Goal: Task Accomplishment & Management: Manage account settings

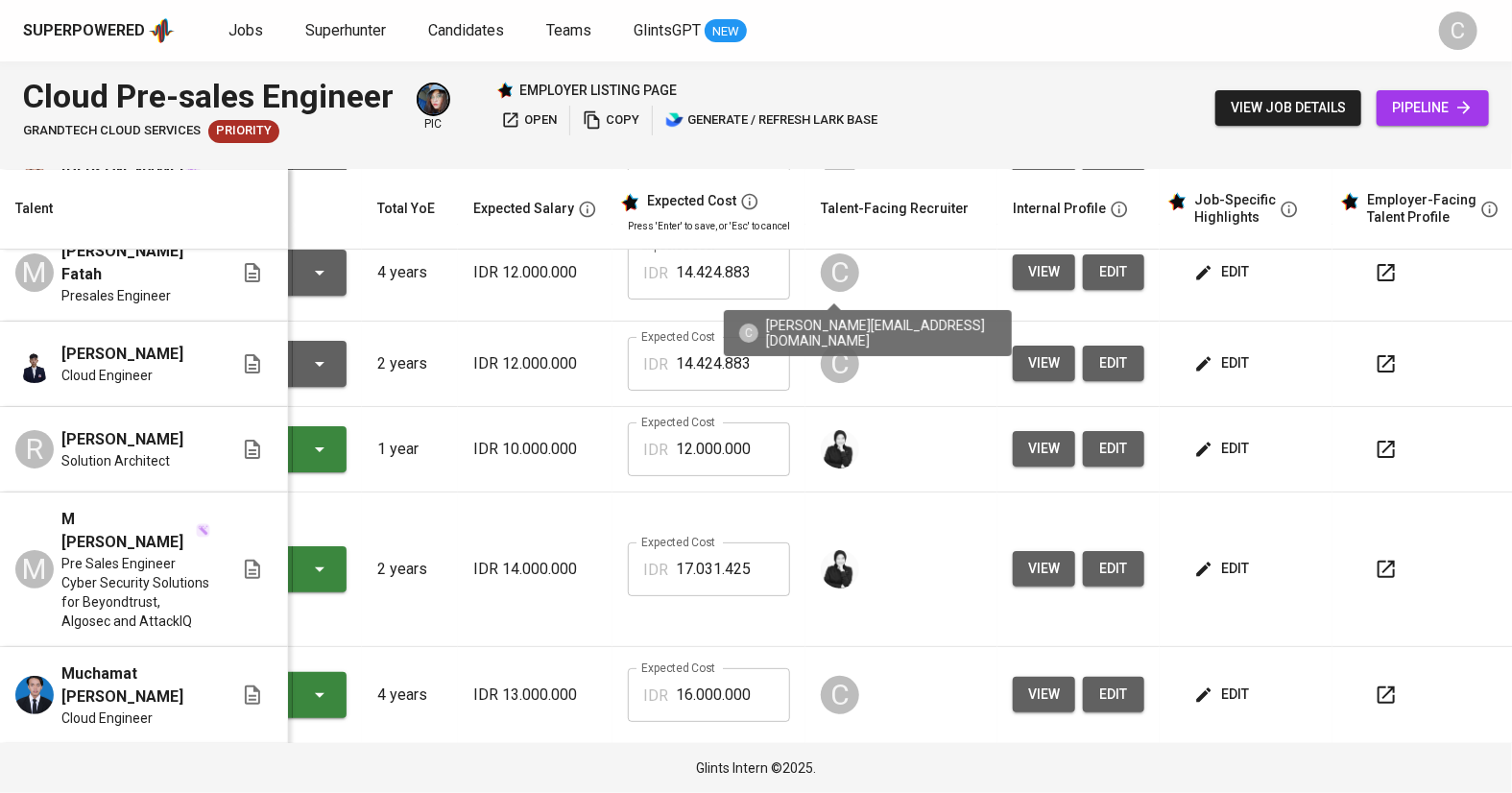
scroll to position [115, 139]
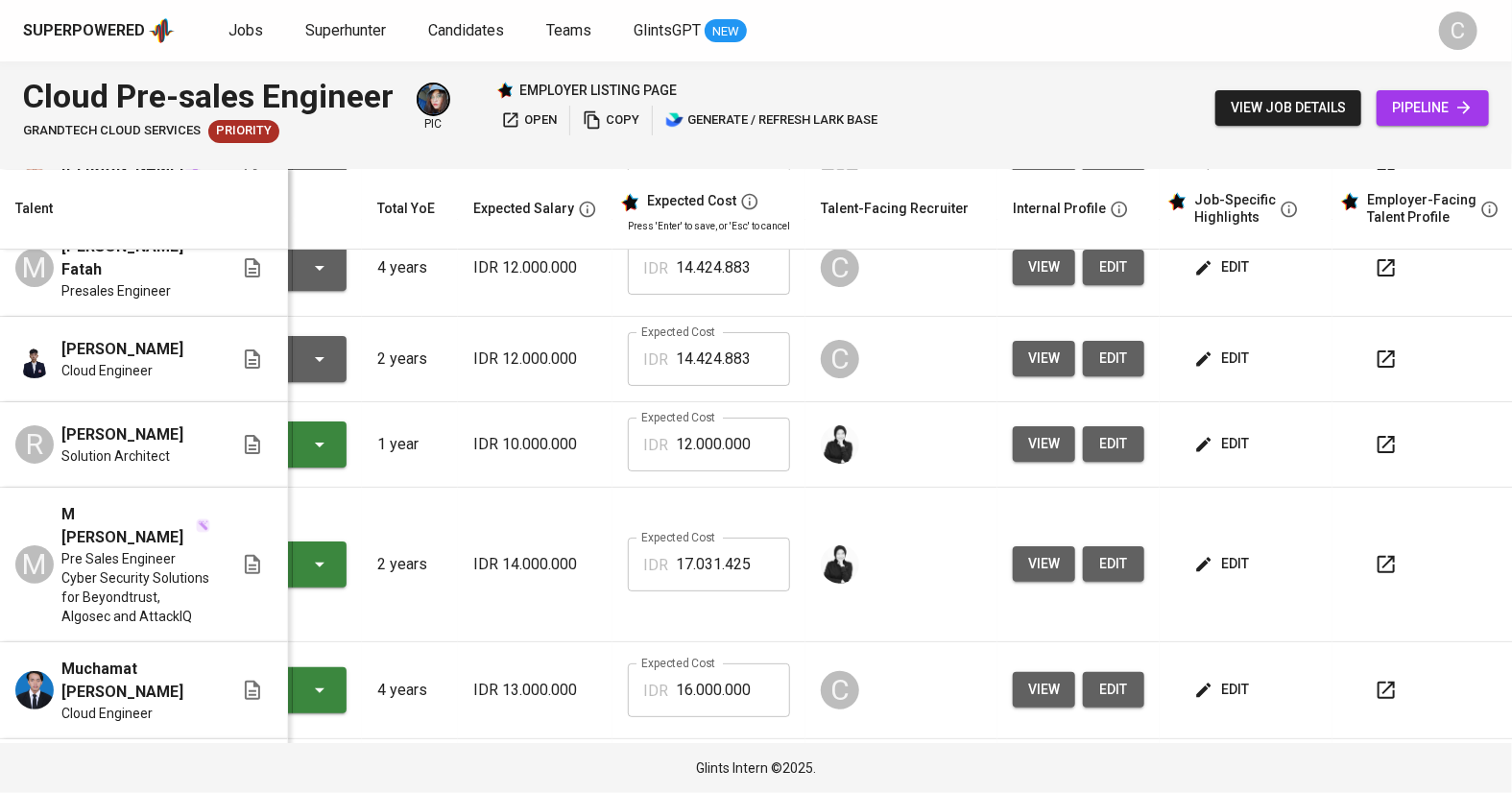
click at [1239, 677] on span "edit" at bounding box center [1224, 689] width 51 height 24
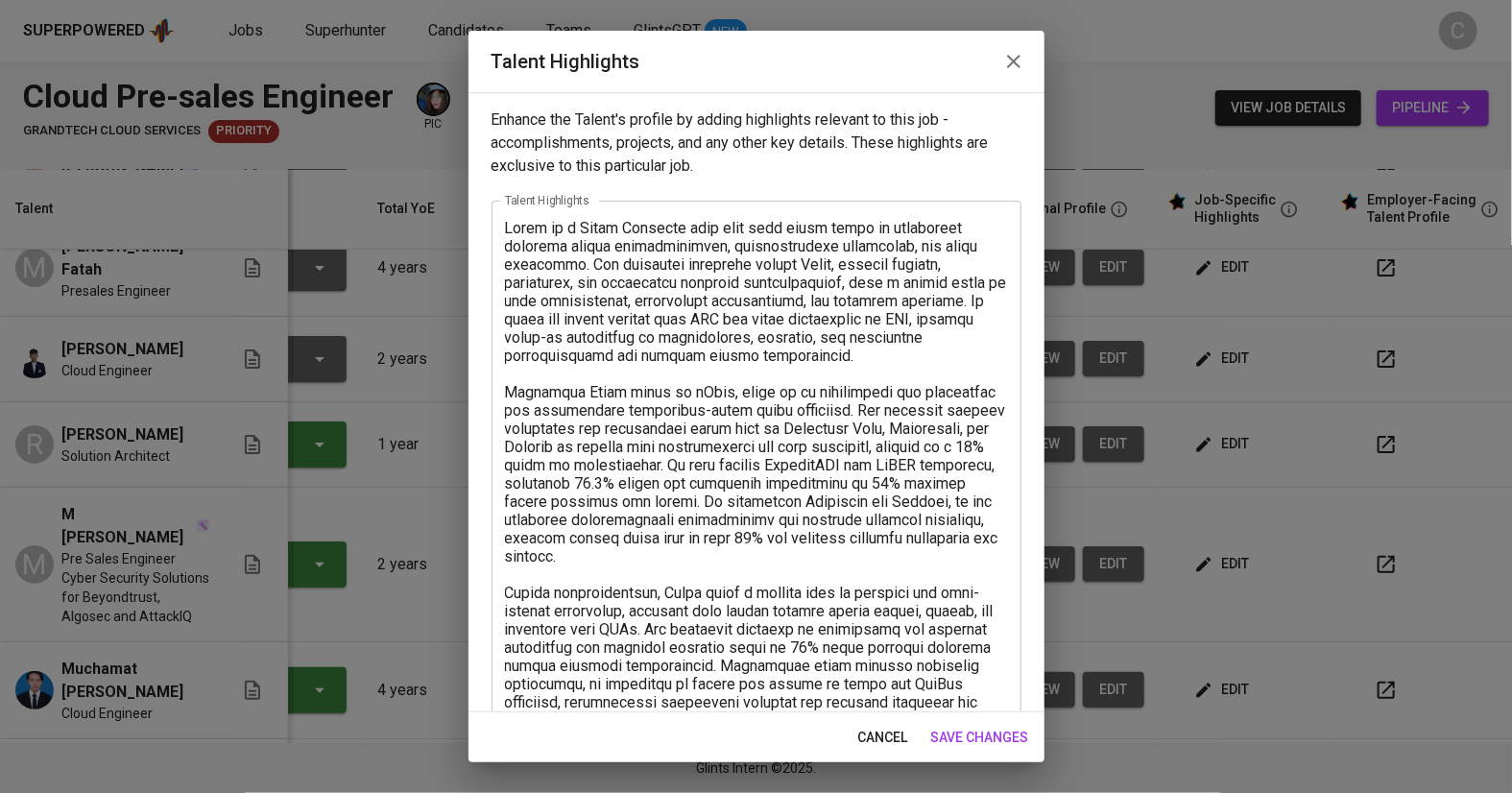
scroll to position [231, 0]
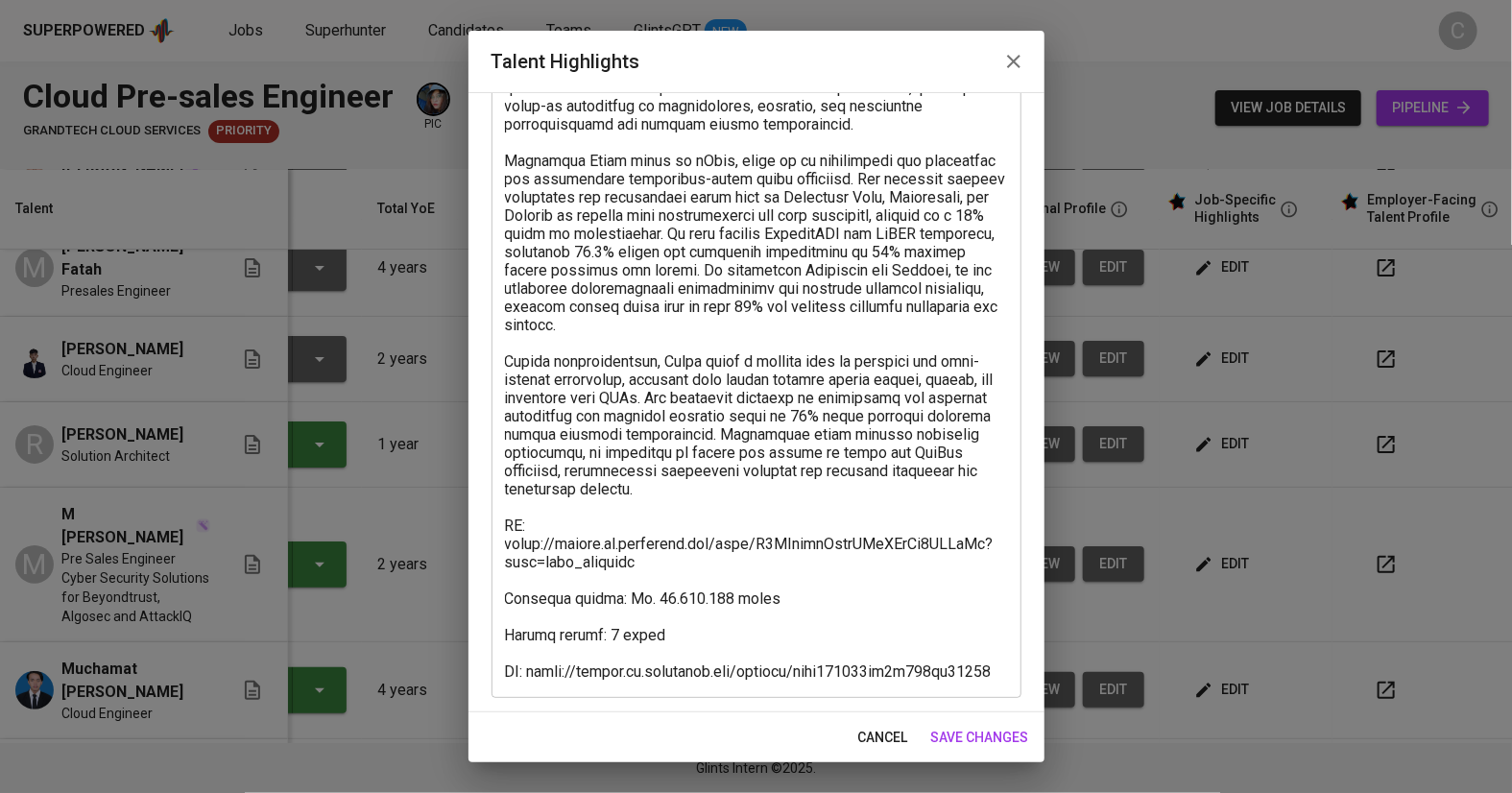
click at [722, 577] on textarea at bounding box center [756, 333] width 503 height 693
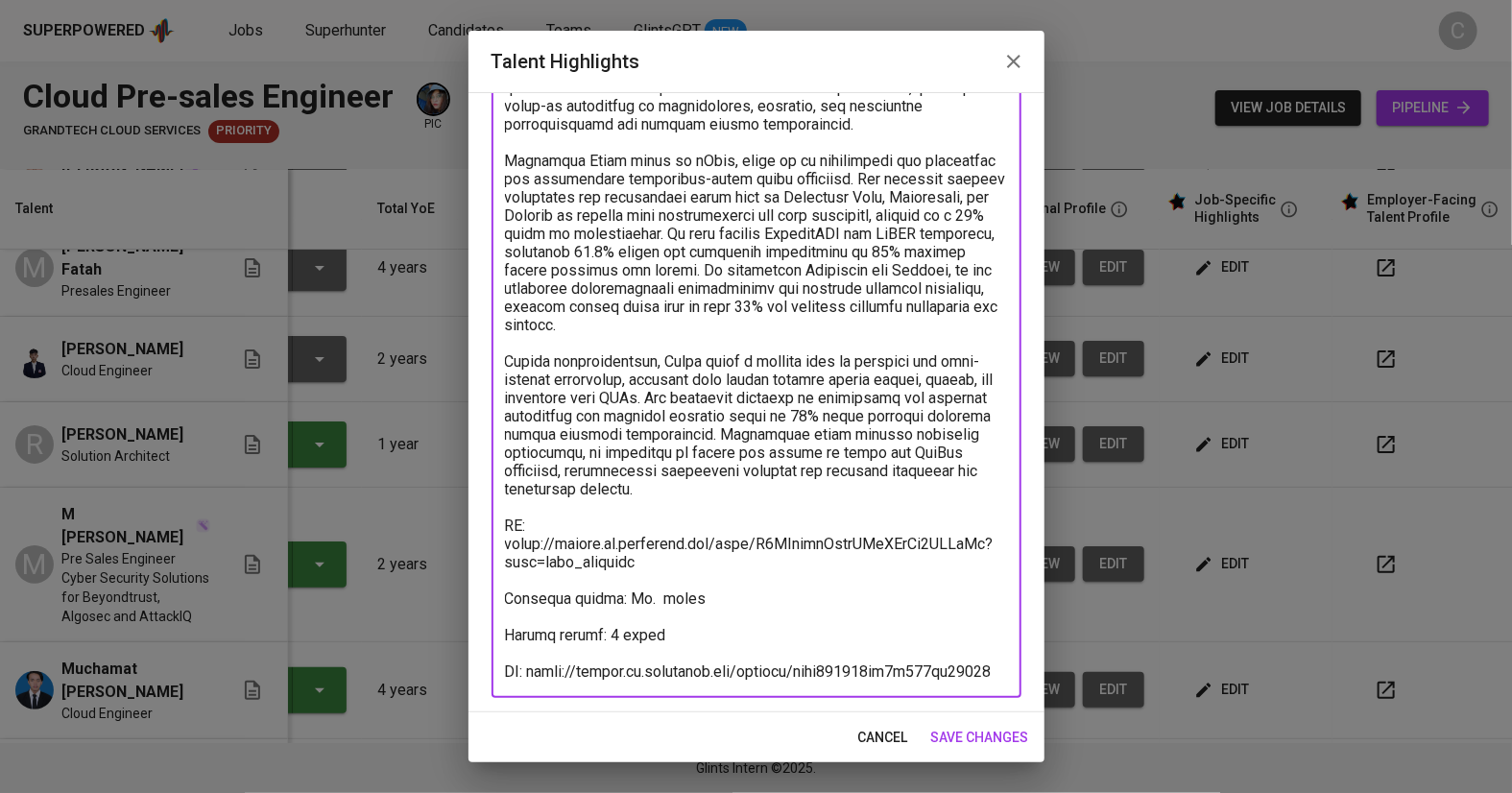
paste textarea "15,713,908"
type textarea "[PERSON_NAME] is a Cloud Engineer with more than three years of experience span…"
click at [970, 734] on span "save changes" at bounding box center [980, 737] width 98 height 24
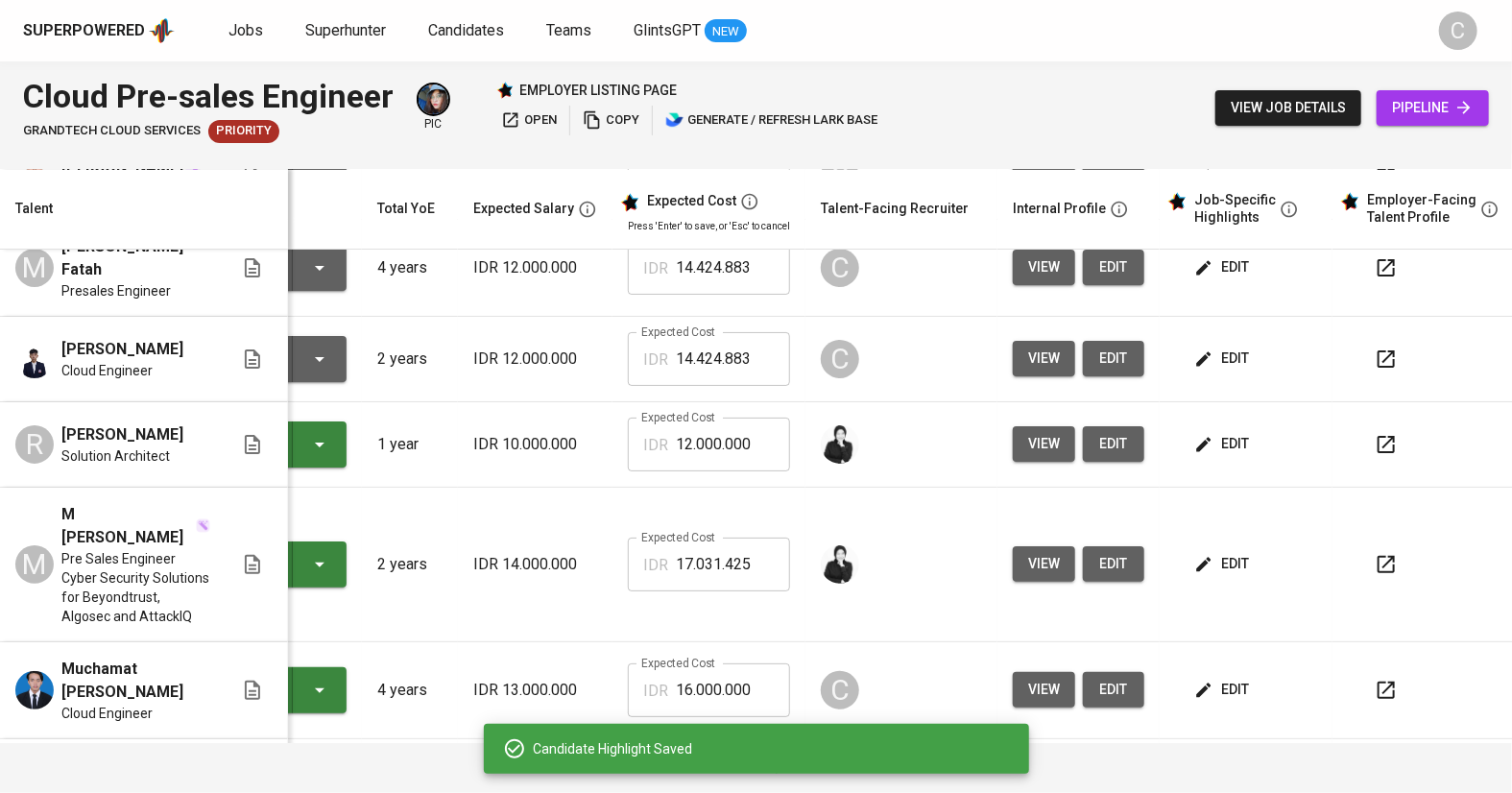
click at [746, 684] on input "16.000.000" at bounding box center [733, 690] width 114 height 54
type input "1"
paste input "15.713.908"
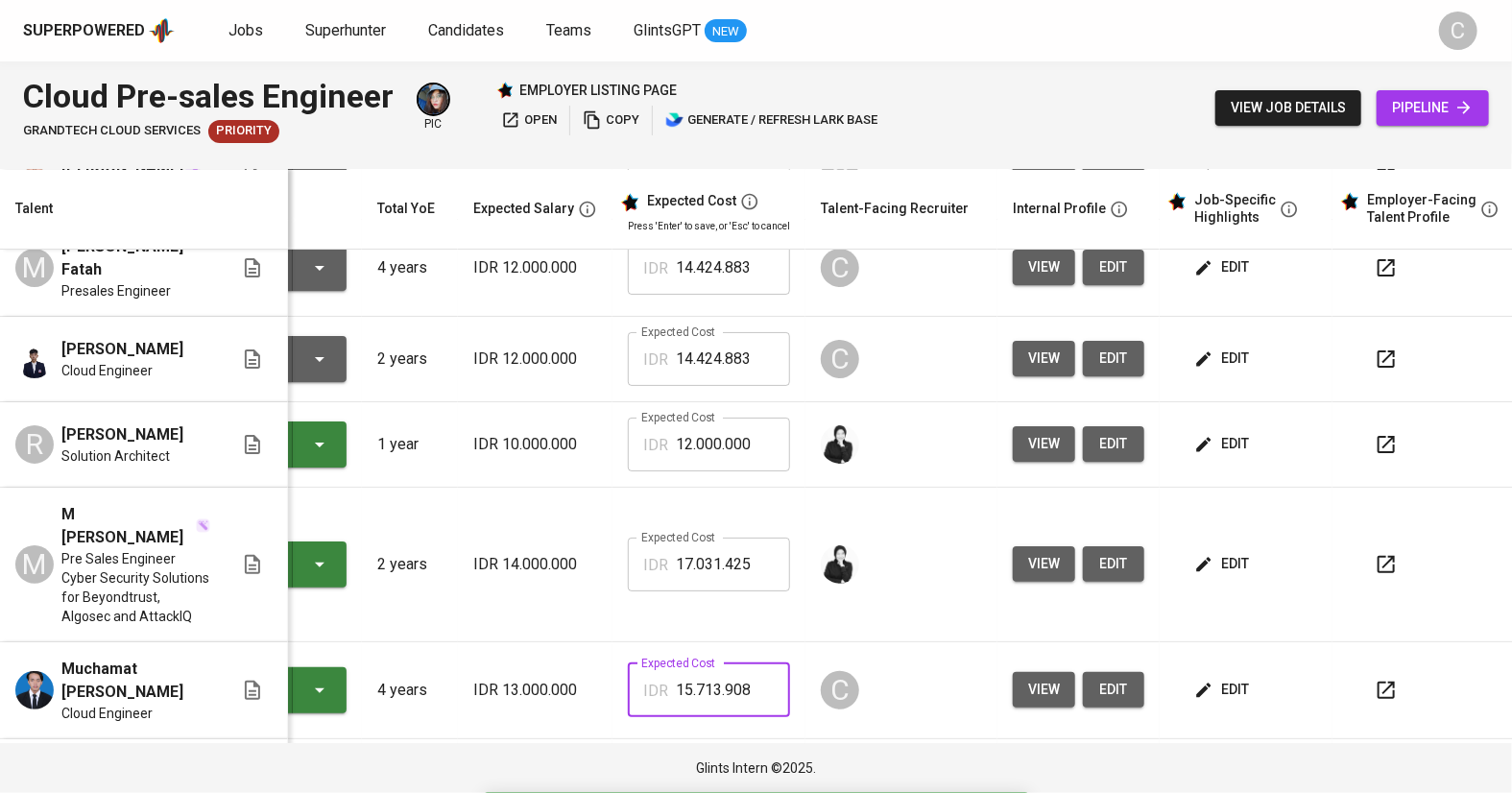
type input "15.713.908"
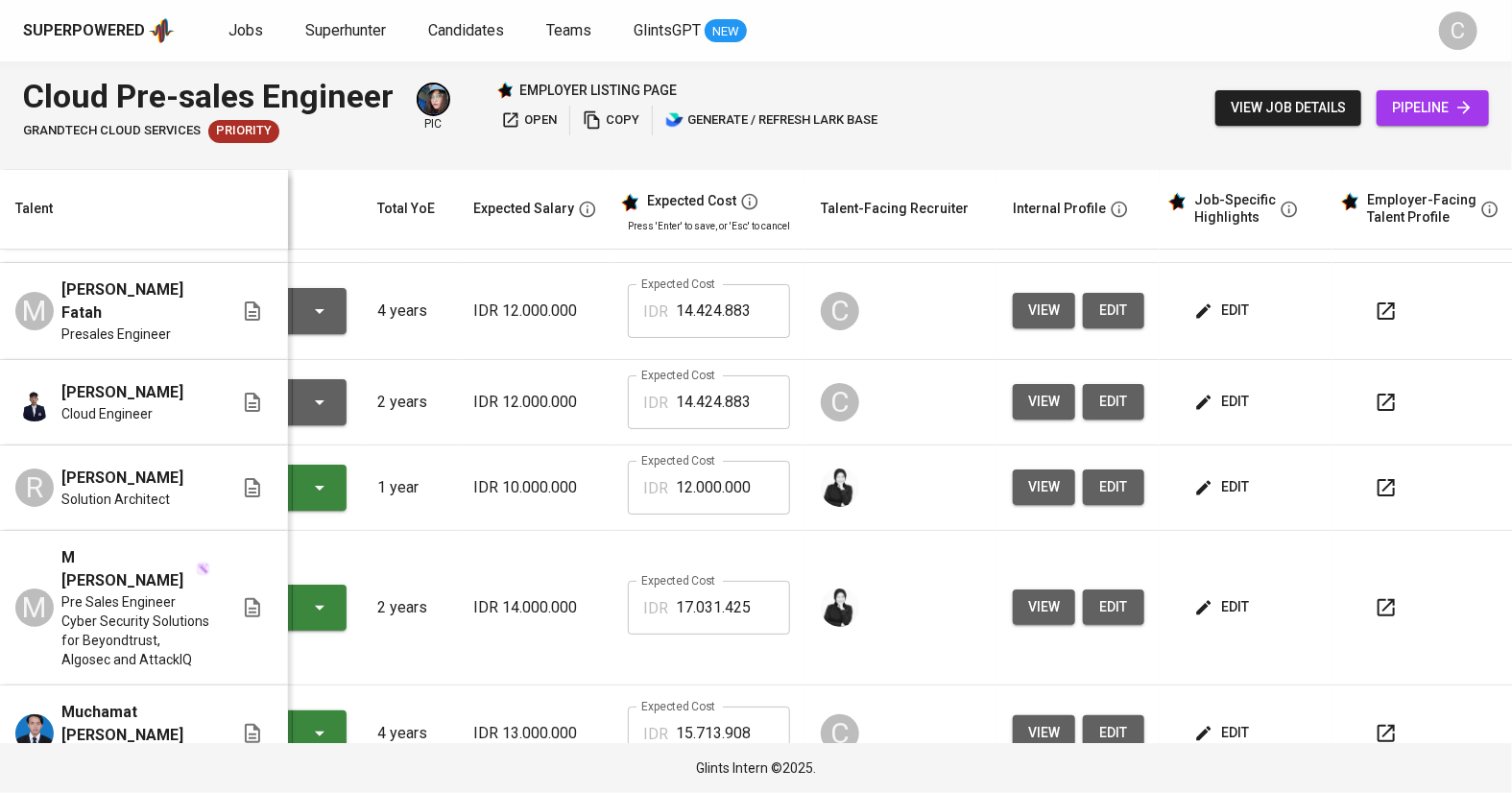
scroll to position [91, 139]
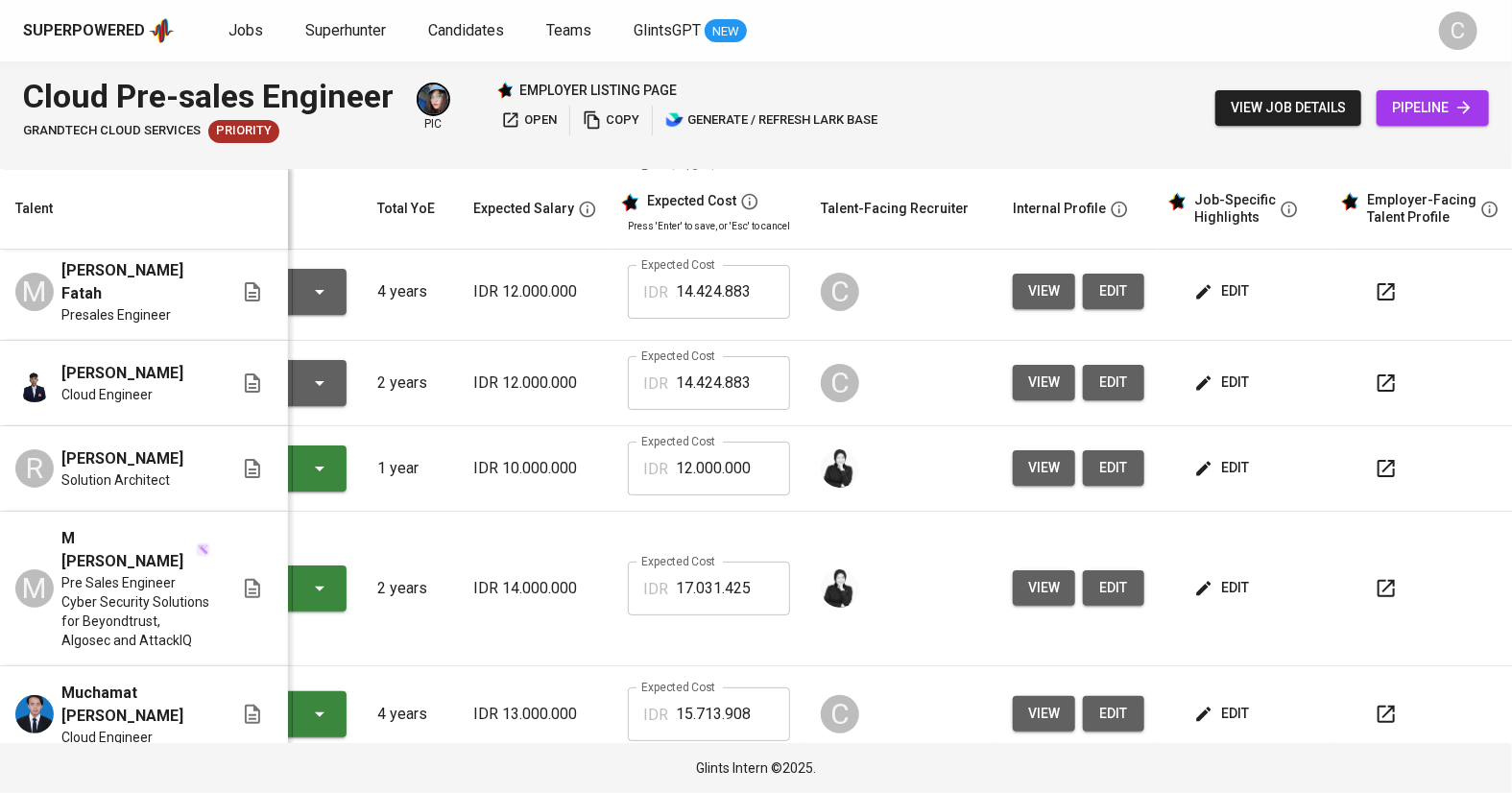
click at [1252, 695] on button "edit" at bounding box center [1224, 713] width 66 height 36
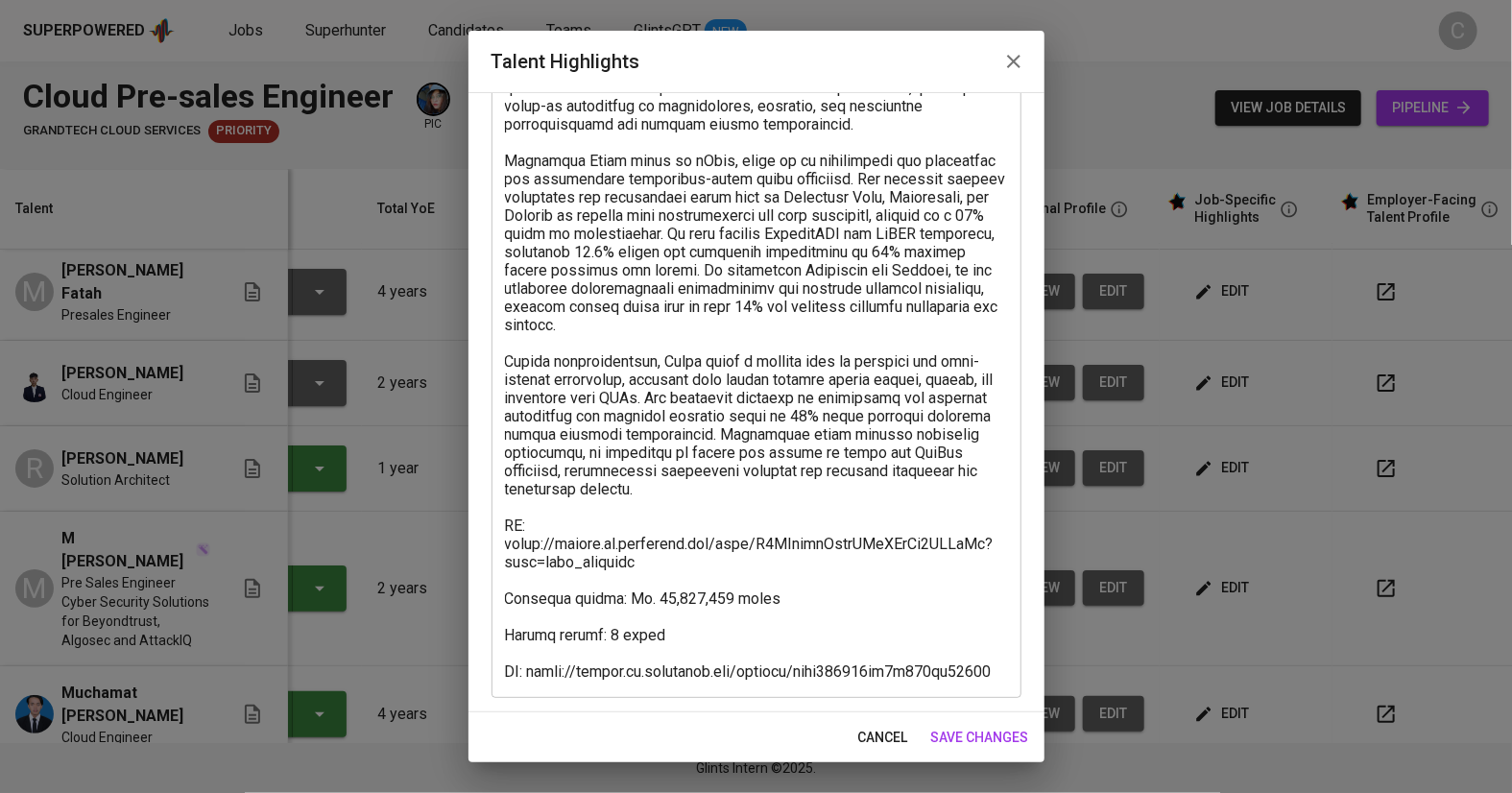
scroll to position [231, 0]
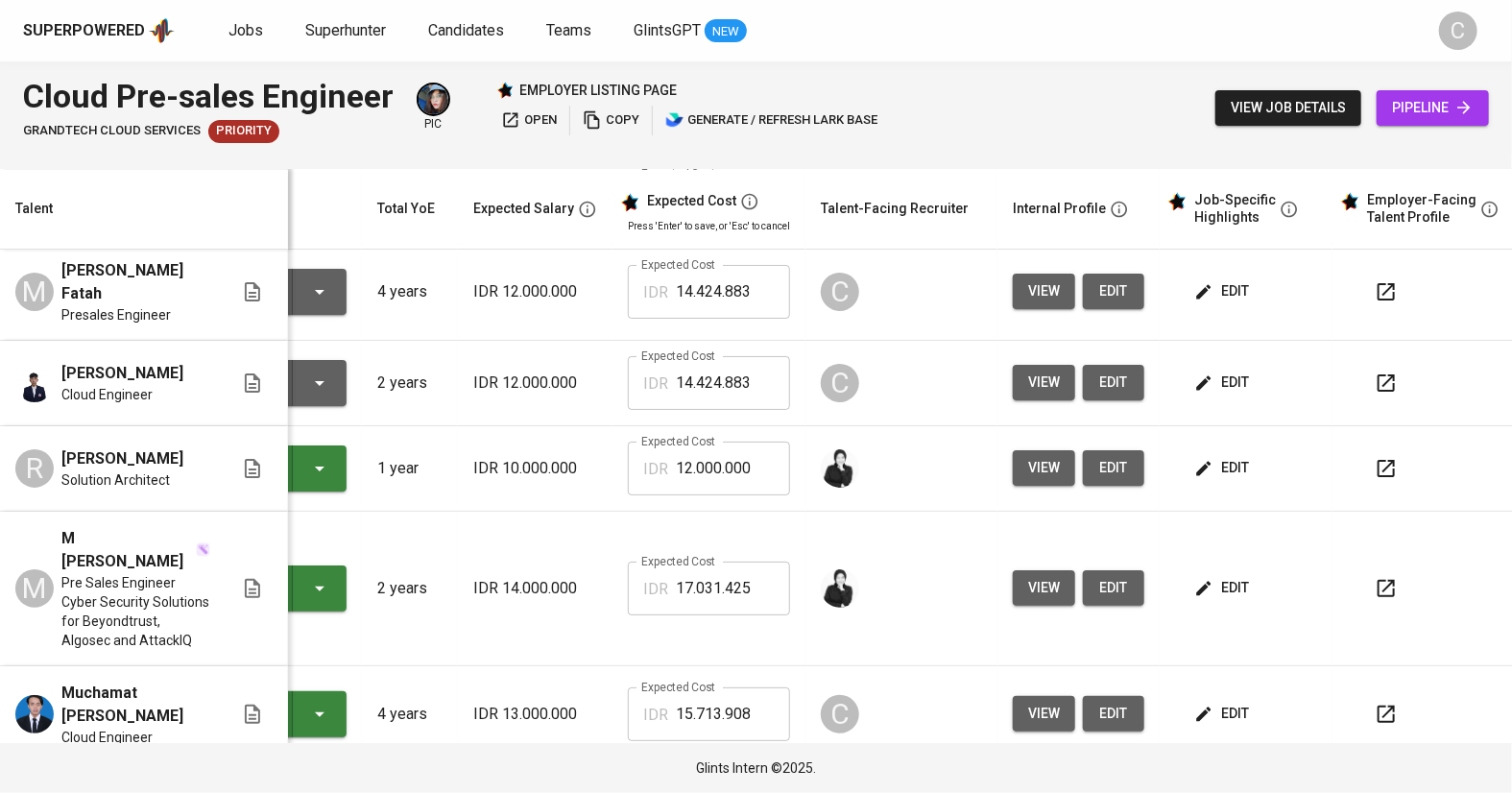
click at [1229, 701] on span "edit" at bounding box center [1224, 713] width 51 height 24
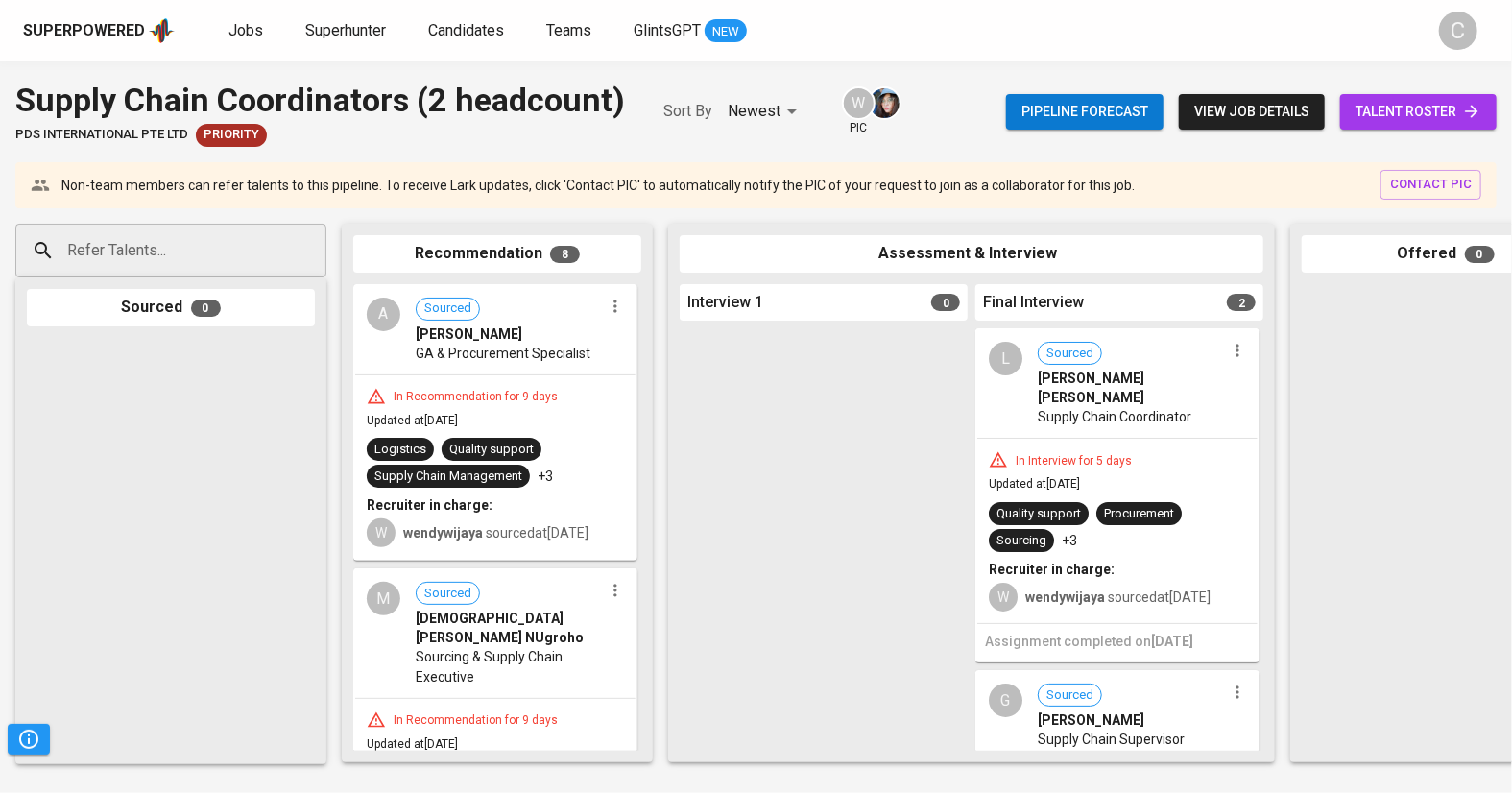
click at [1417, 114] on span "talent roster" at bounding box center [1418, 112] width 126 height 24
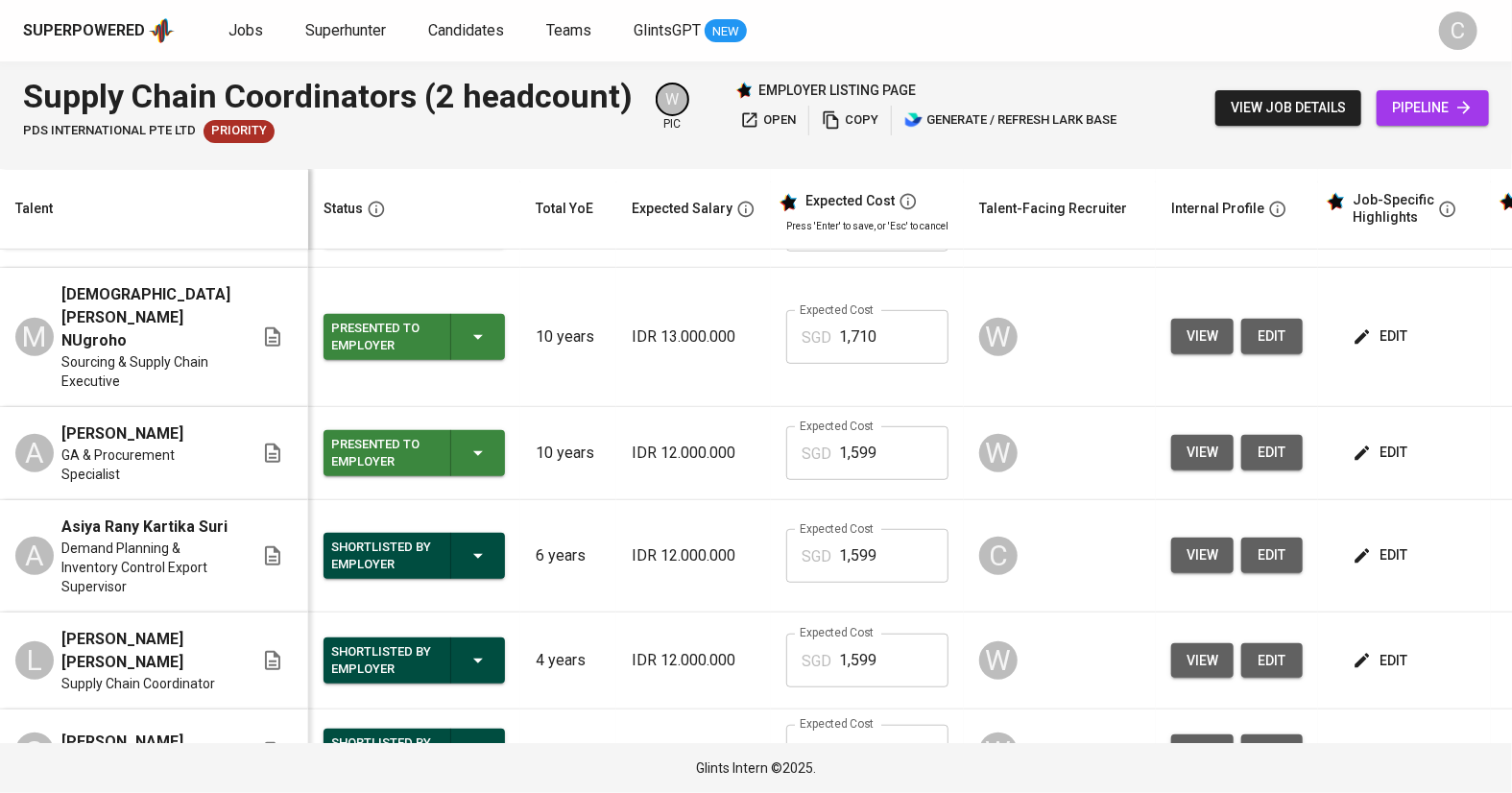
scroll to position [539, 0]
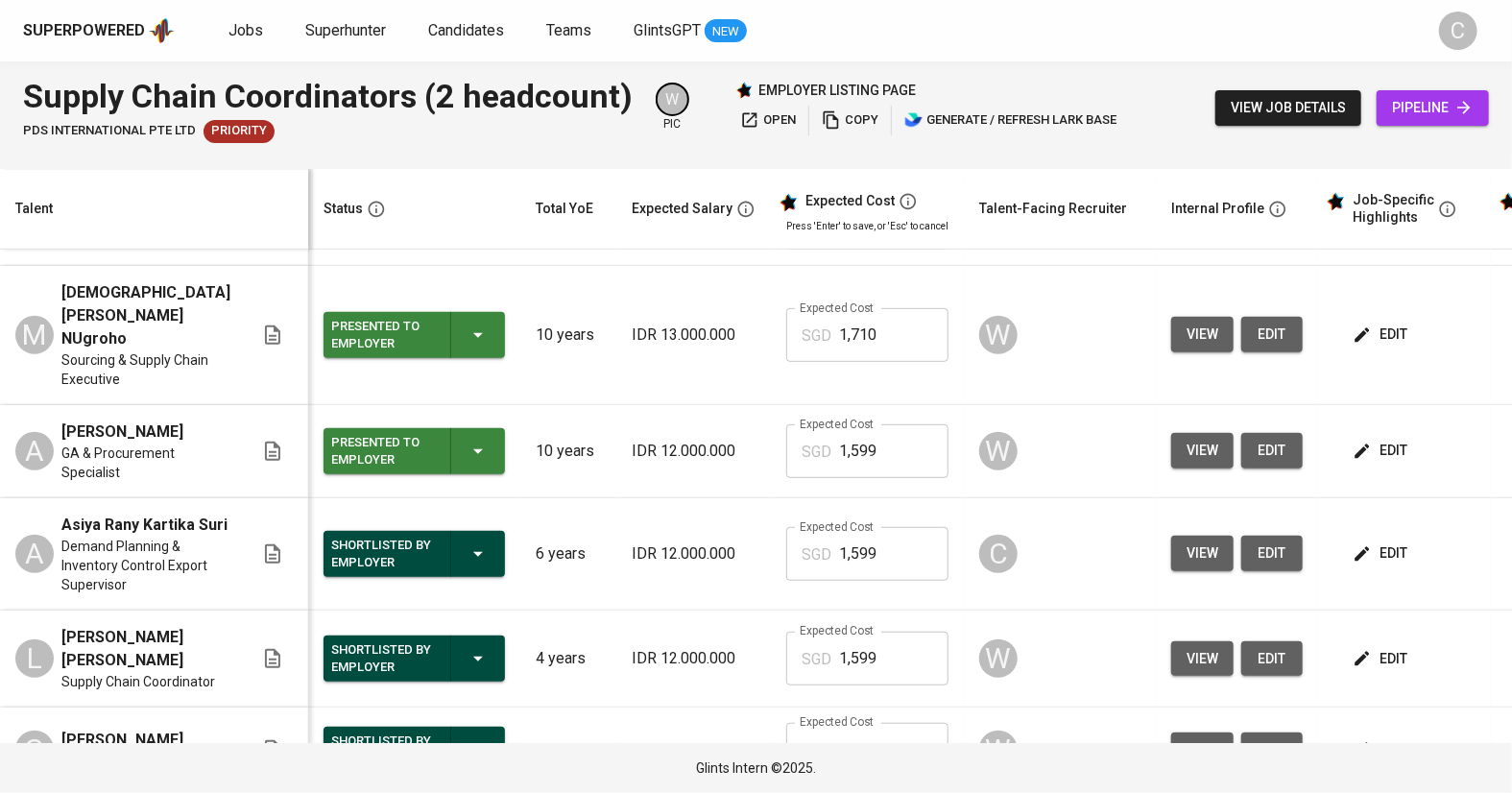
click at [1203, 649] on button "view" at bounding box center [1203, 659] width 63 height 36
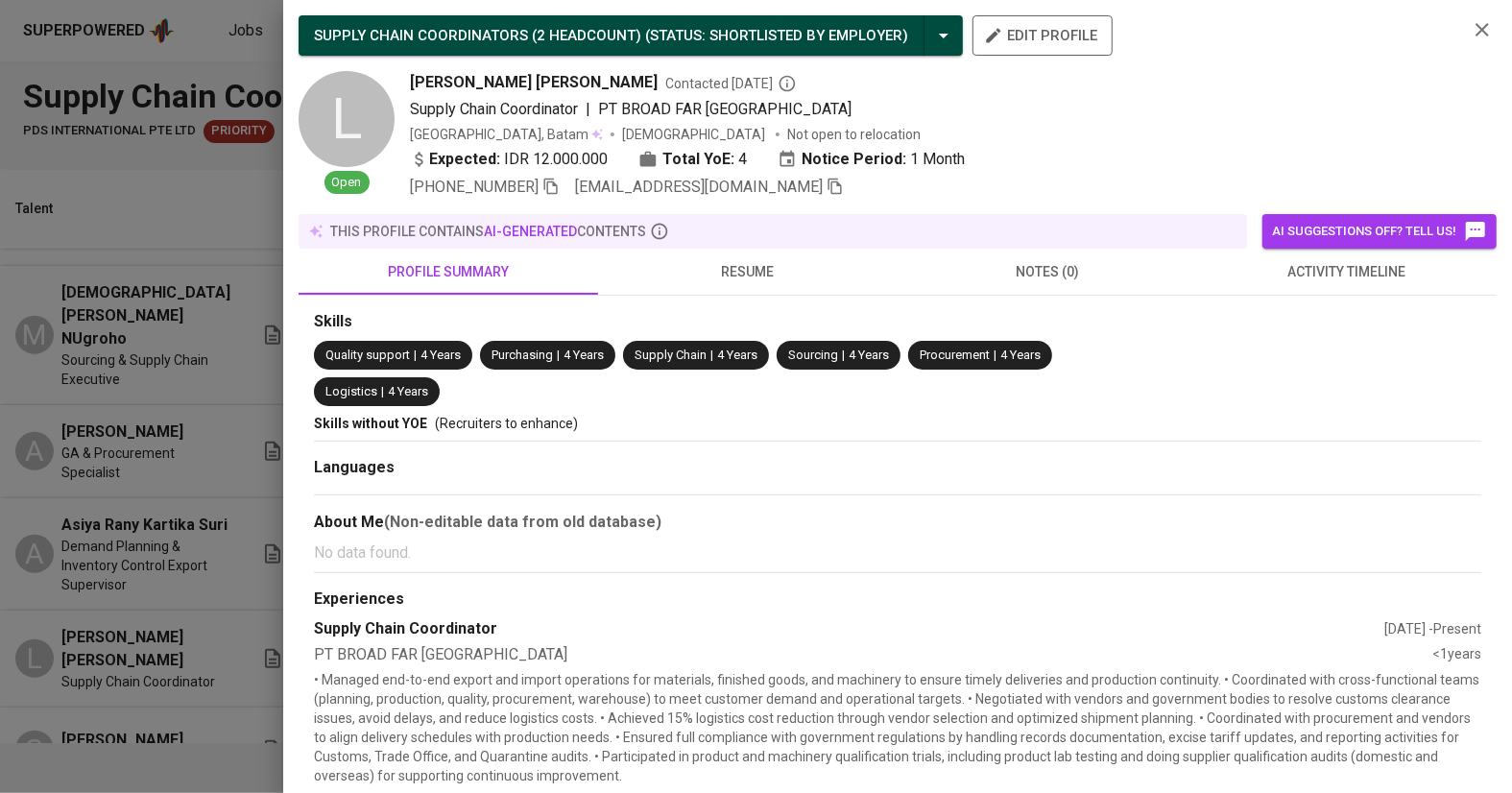
scroll to position [50, 0]
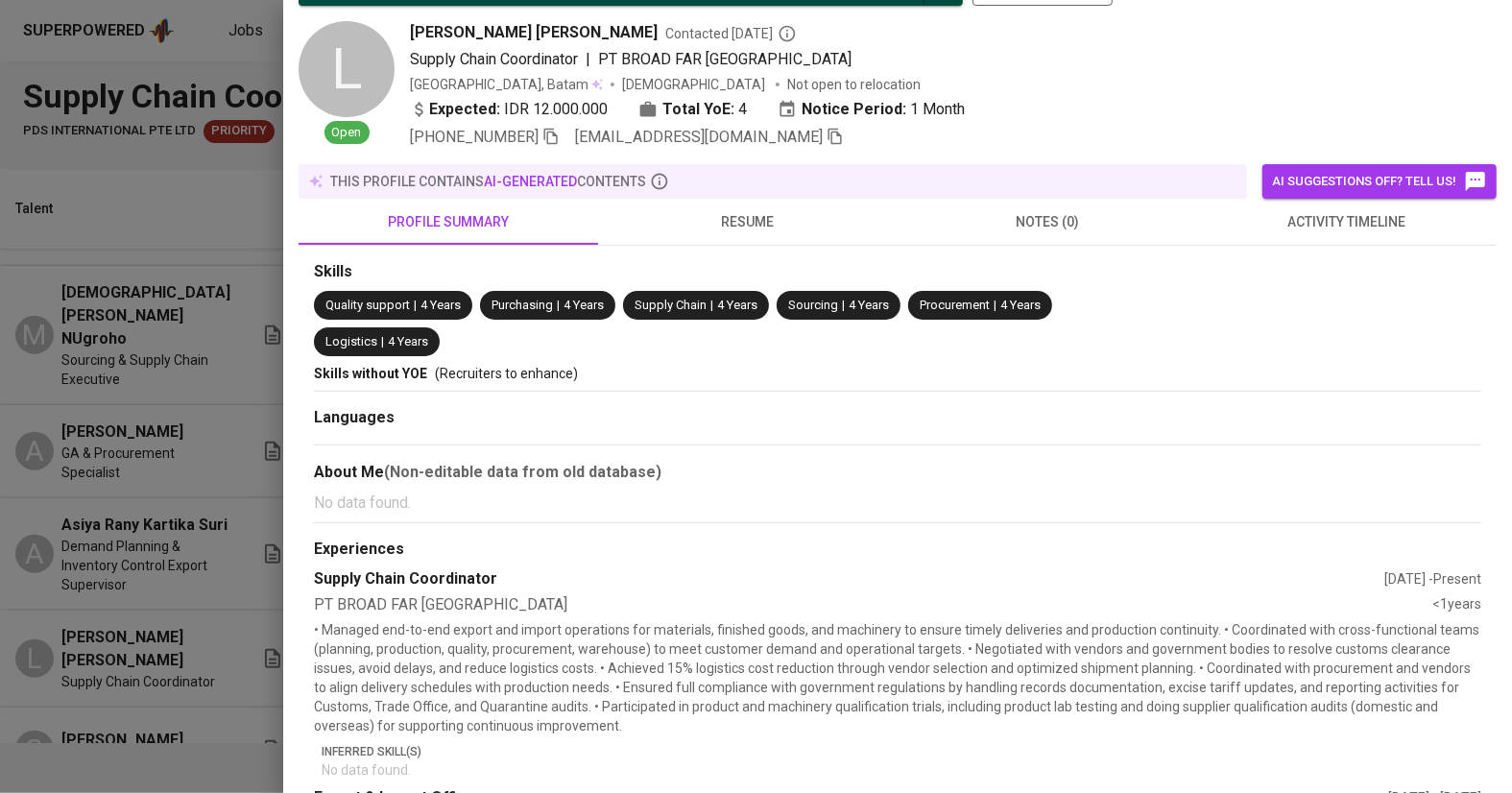
click at [204, 591] on div at bounding box center [756, 396] width 1512 height 793
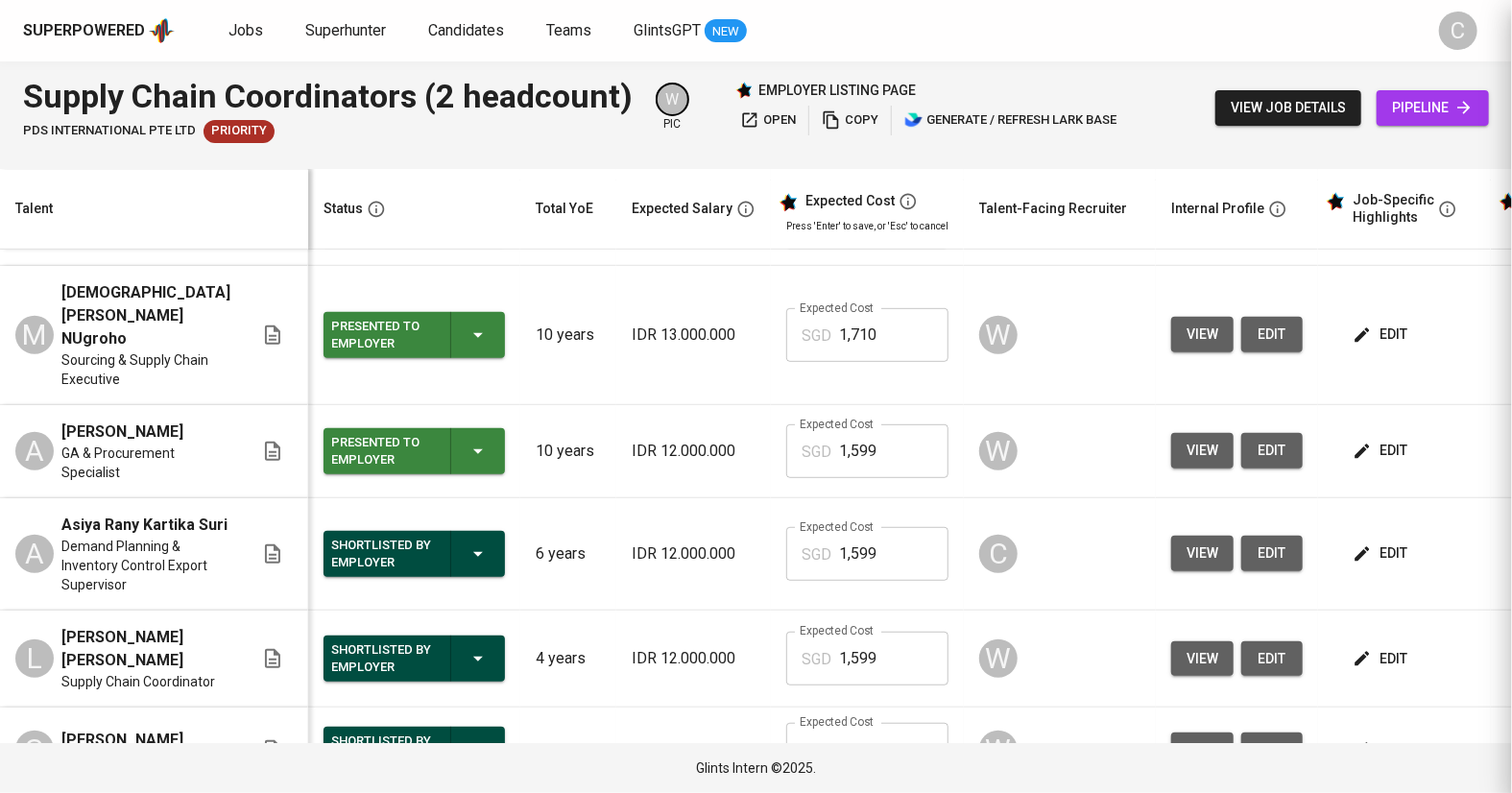
scroll to position [0, 0]
